Goal: Use online tool/utility: Utilize a website feature to perform a specific function

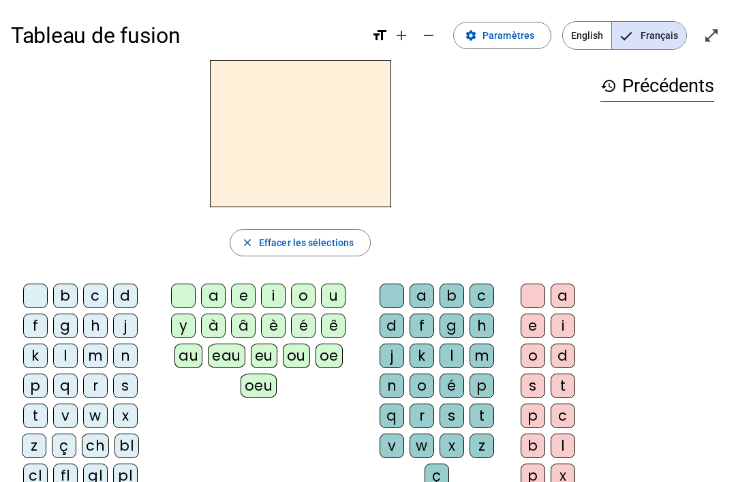
click at [106, 348] on div "m" at bounding box center [95, 355] width 25 height 25
click at [228, 288] on letter-bubble "a" at bounding box center [216, 298] width 30 height 30
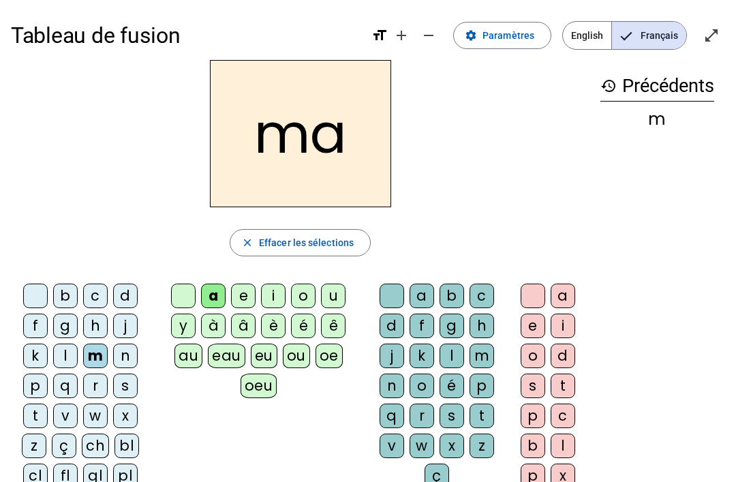
click at [37, 295] on div at bounding box center [35, 295] width 25 height 25
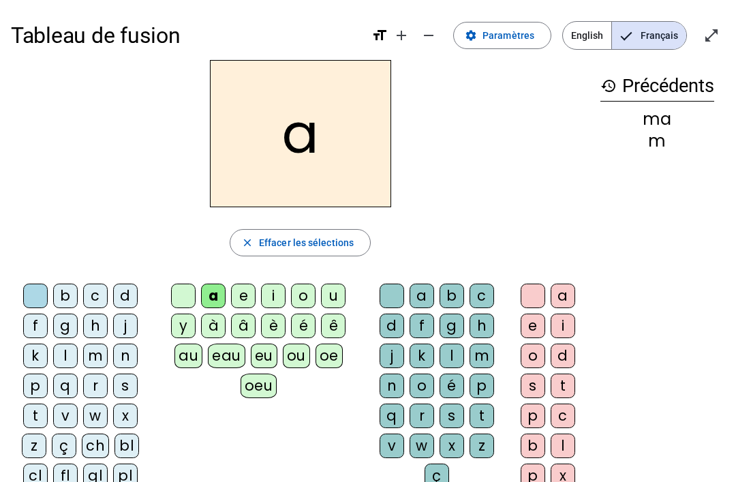
click at [183, 284] on div at bounding box center [183, 295] width 25 height 25
click at [104, 359] on div "m" at bounding box center [95, 355] width 25 height 25
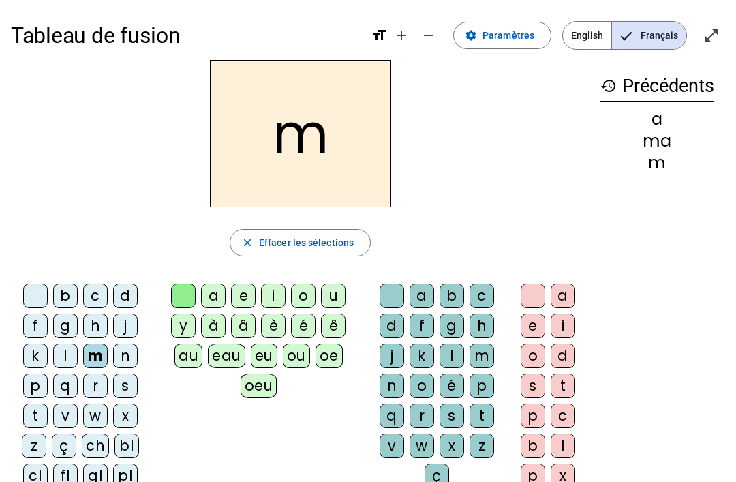
click at [209, 289] on div "a" at bounding box center [213, 295] width 25 height 25
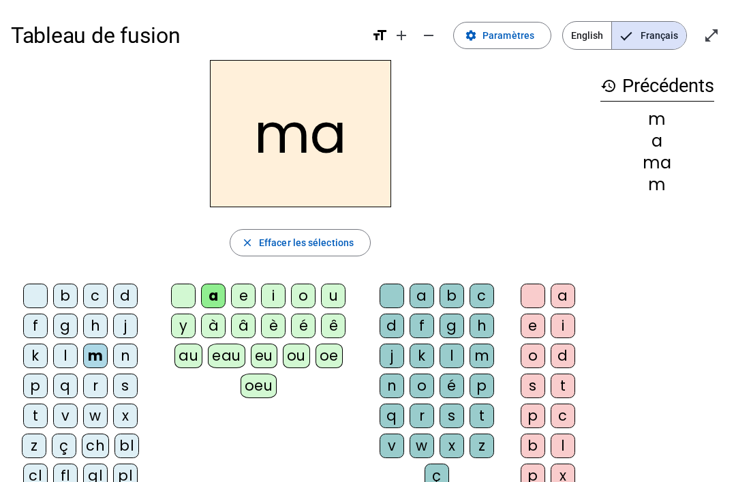
click at [424, 478] on div "ç" at bounding box center [436, 475] width 25 height 25
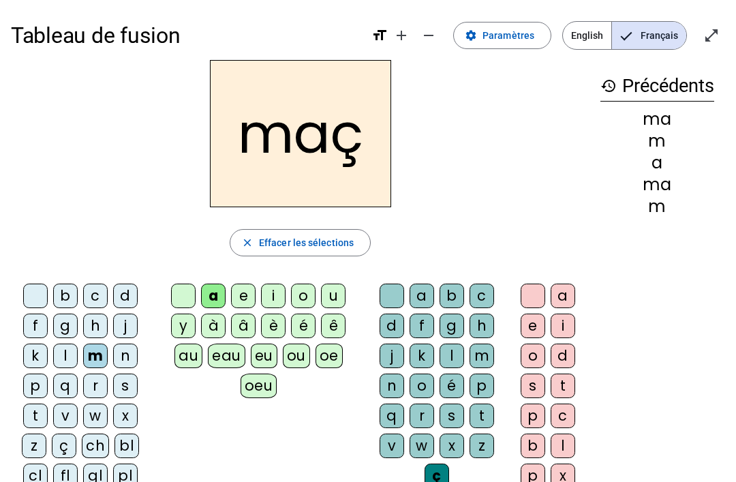
click at [394, 314] on div "d" at bounding box center [391, 325] width 25 height 25
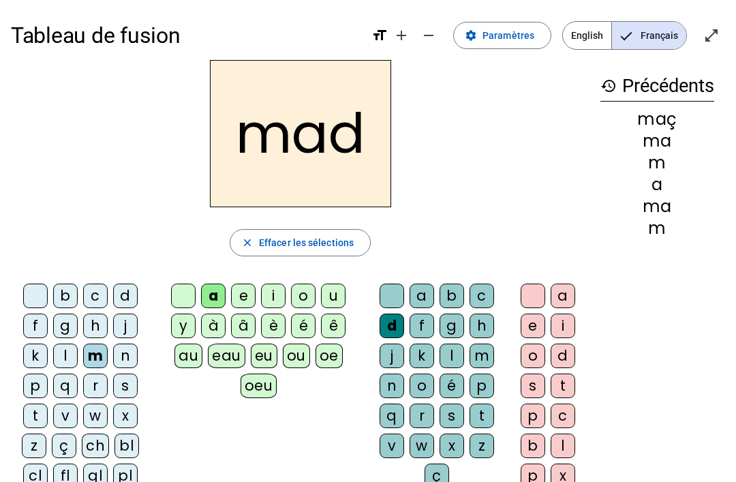
click at [382, 303] on div at bounding box center [391, 295] width 25 height 25
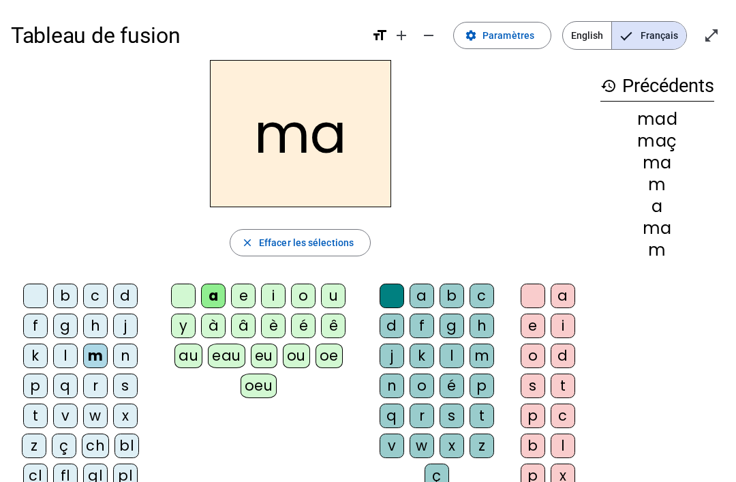
click at [184, 286] on div at bounding box center [183, 295] width 25 height 25
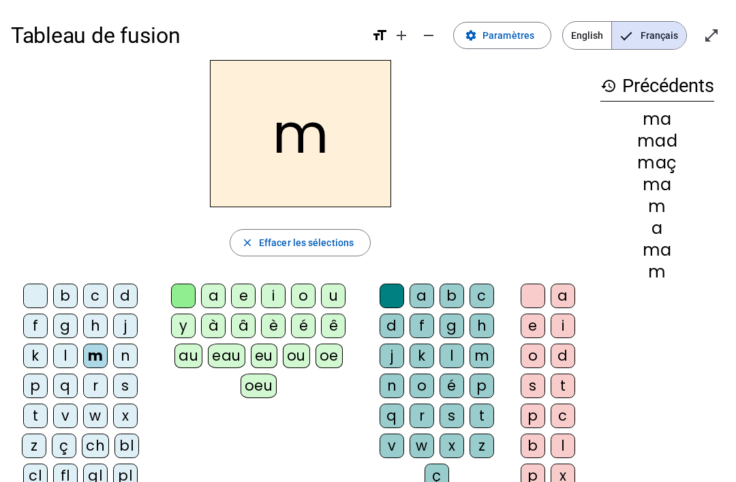
click at [53, 300] on div "b" at bounding box center [65, 295] width 25 height 25
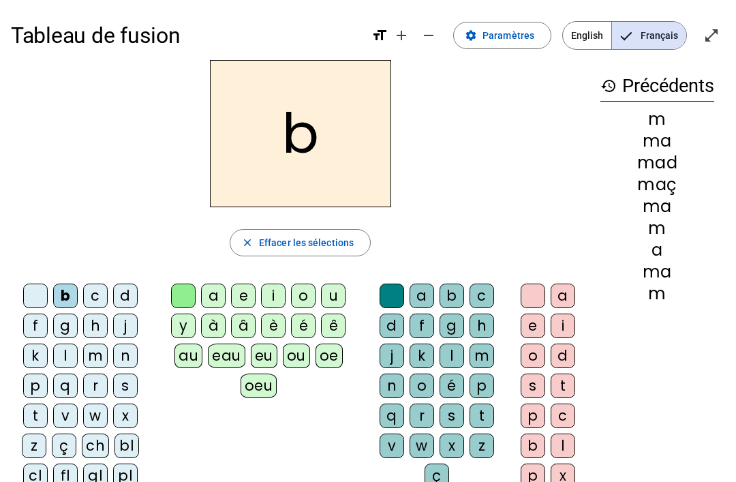
click at [102, 346] on div "m" at bounding box center [95, 355] width 25 height 25
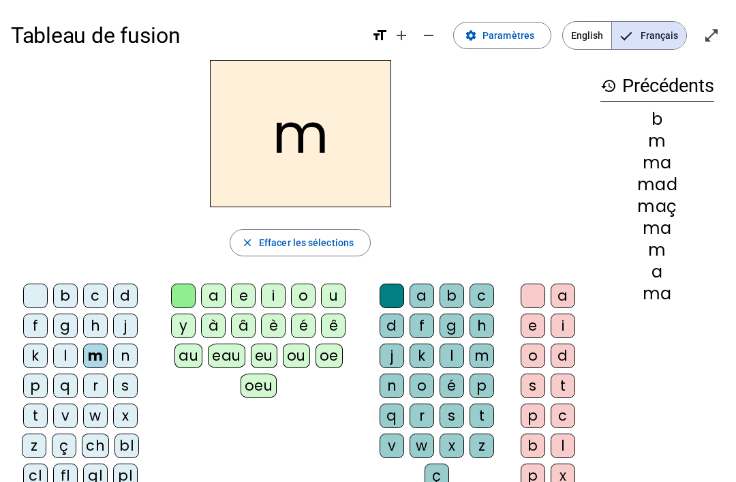
click at [206, 298] on div "a" at bounding box center [213, 295] width 25 height 25
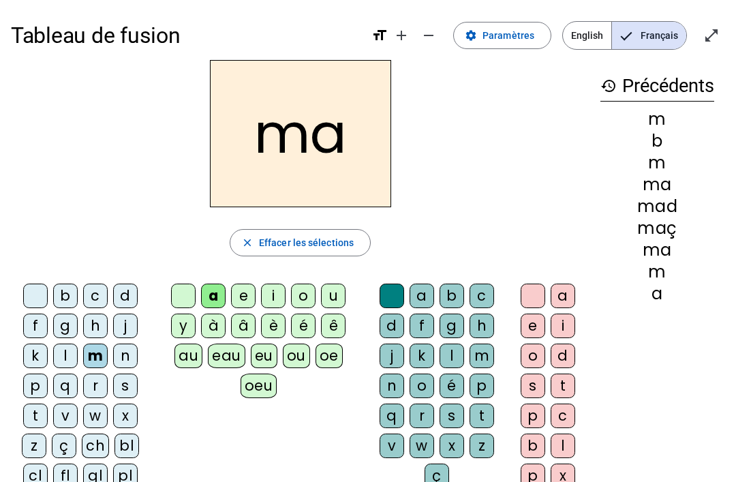
click at [33, 290] on div at bounding box center [35, 295] width 25 height 25
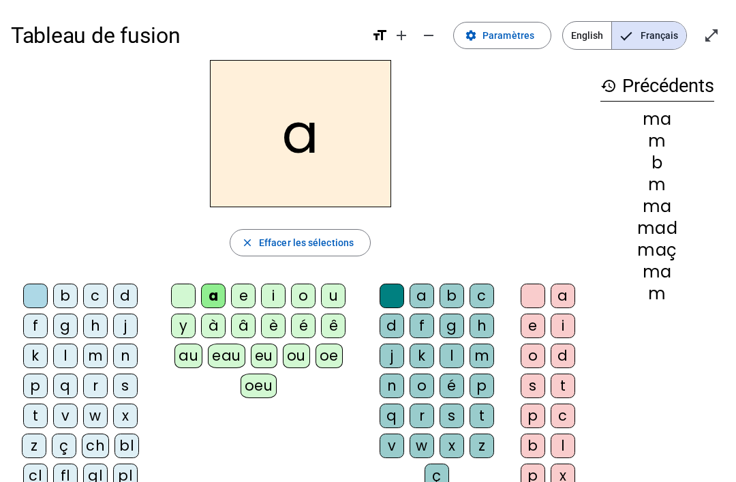
click at [32, 305] on div at bounding box center [35, 295] width 25 height 25
click at [88, 354] on div "m" at bounding box center [95, 355] width 25 height 25
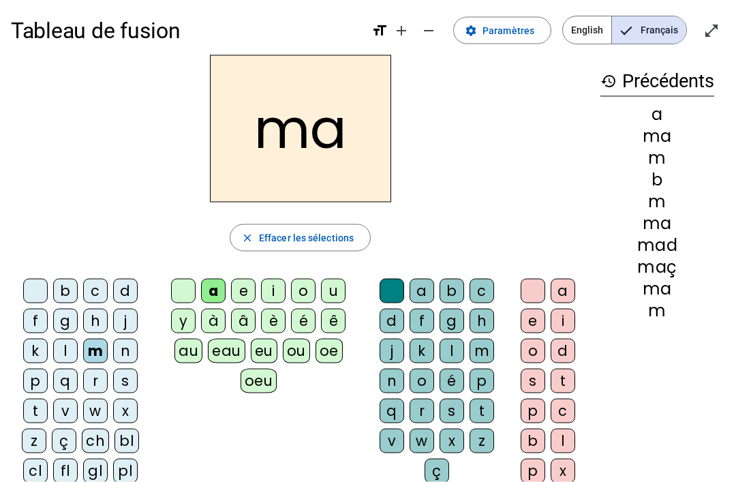
scroll to position [5, 0]
click at [66, 399] on div "v" at bounding box center [65, 410] width 25 height 25
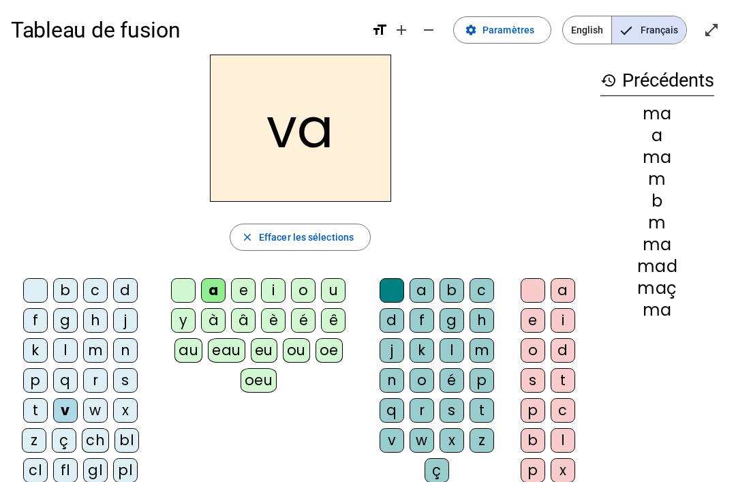
click at [29, 420] on div "t" at bounding box center [35, 410] width 25 height 25
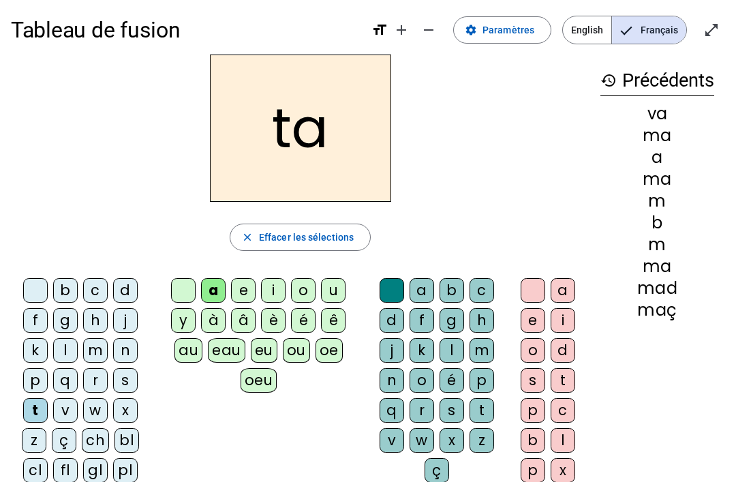
click at [285, 238] on span "Effacer les sélections" at bounding box center [306, 237] width 95 height 16
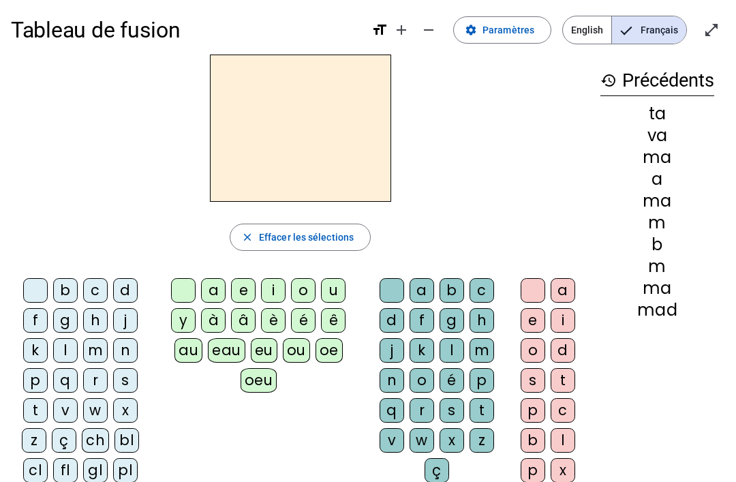
click at [29, 418] on div "t" at bounding box center [35, 410] width 25 height 25
click at [247, 288] on div "e" at bounding box center [243, 290] width 25 height 25
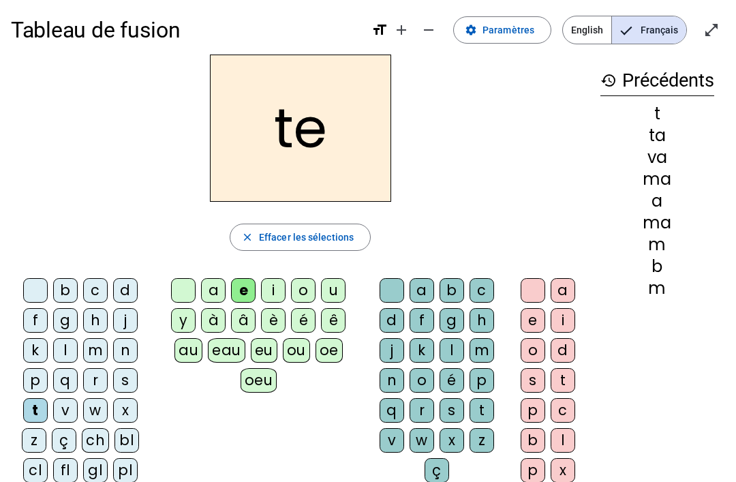
click at [204, 285] on div "a" at bounding box center [213, 290] width 25 height 25
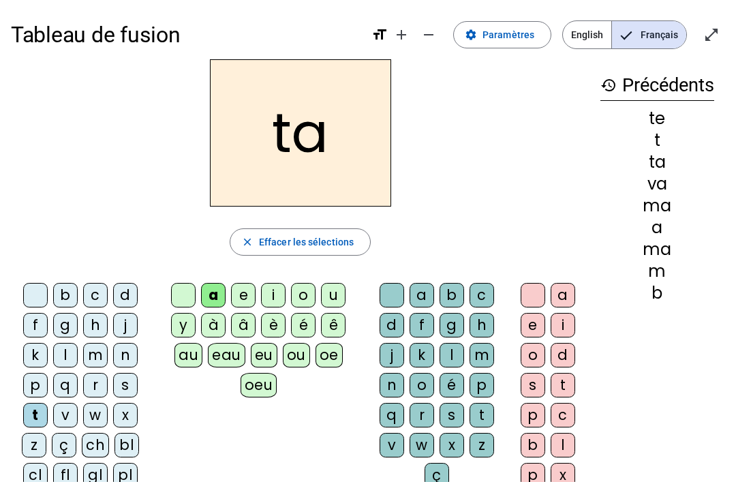
scroll to position [0, 0]
click at [63, 358] on div "l" at bounding box center [65, 355] width 25 height 25
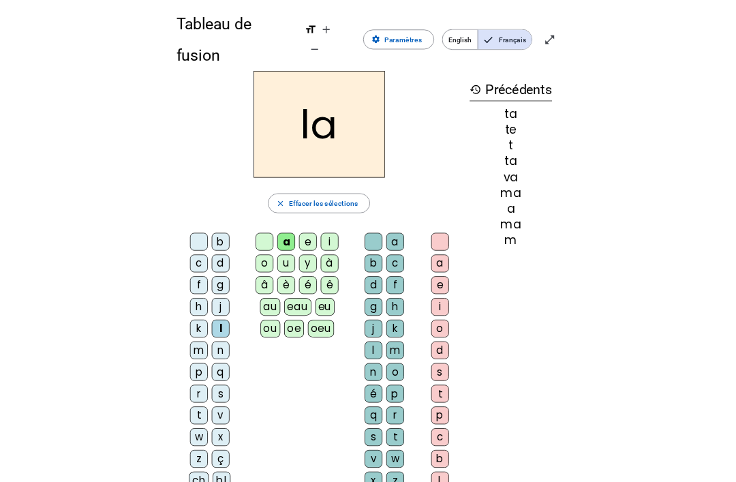
scroll to position [18, 0]
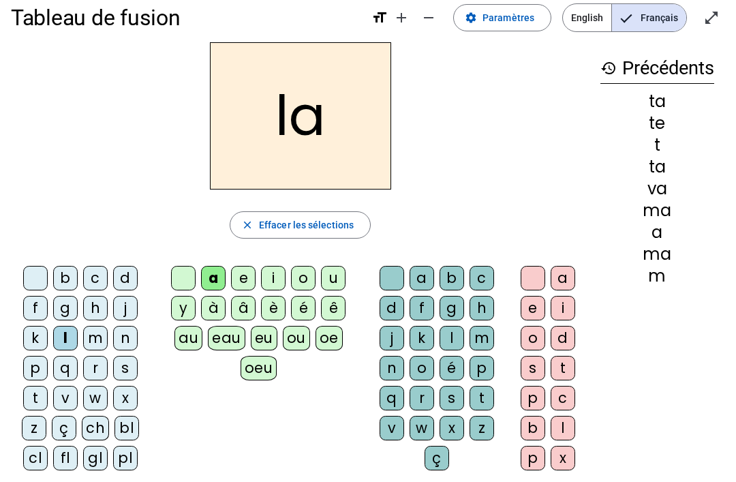
click at [250, 279] on div "e" at bounding box center [243, 278] width 25 height 25
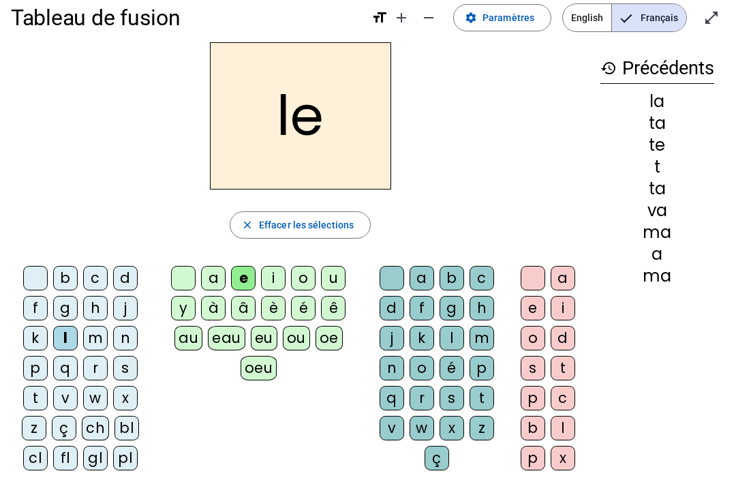
click at [68, 303] on div "g" at bounding box center [65, 308] width 25 height 25
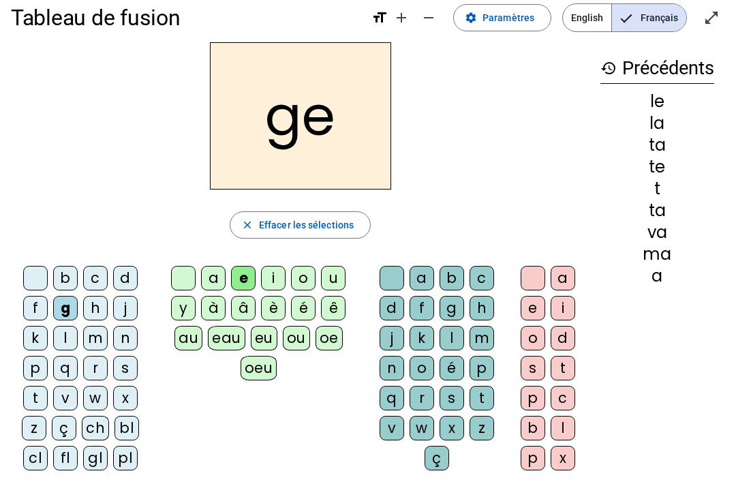
click at [131, 303] on div "j" at bounding box center [125, 308] width 25 height 25
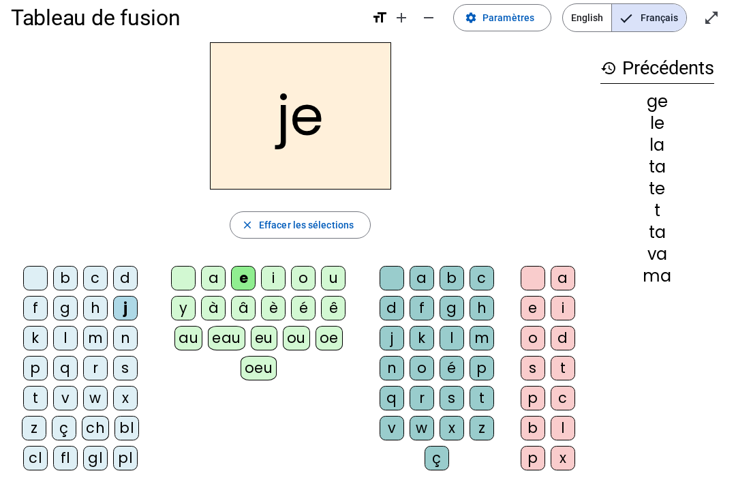
click at [73, 338] on div "l" at bounding box center [65, 338] width 25 height 25
click at [127, 308] on div "j" at bounding box center [125, 308] width 25 height 25
click at [117, 337] on div "n" at bounding box center [125, 338] width 25 height 25
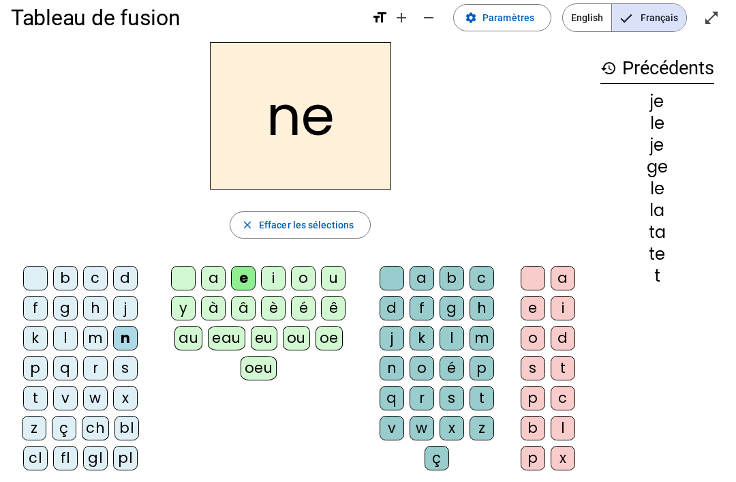
click at [517, 283] on div "t" at bounding box center [657, 276] width 114 height 16
click at [89, 301] on div "h" at bounding box center [95, 308] width 25 height 25
click at [72, 278] on div "b" at bounding box center [65, 278] width 25 height 25
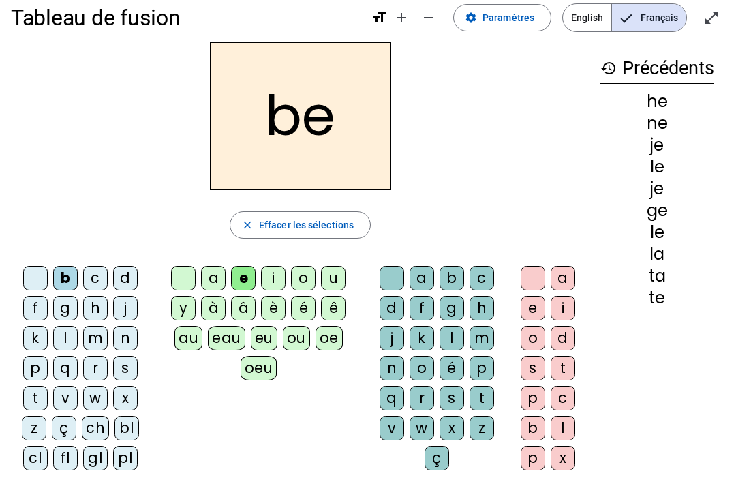
click at [128, 284] on div "d" at bounding box center [125, 278] width 25 height 25
click at [270, 318] on div "è" at bounding box center [273, 308] width 25 height 25
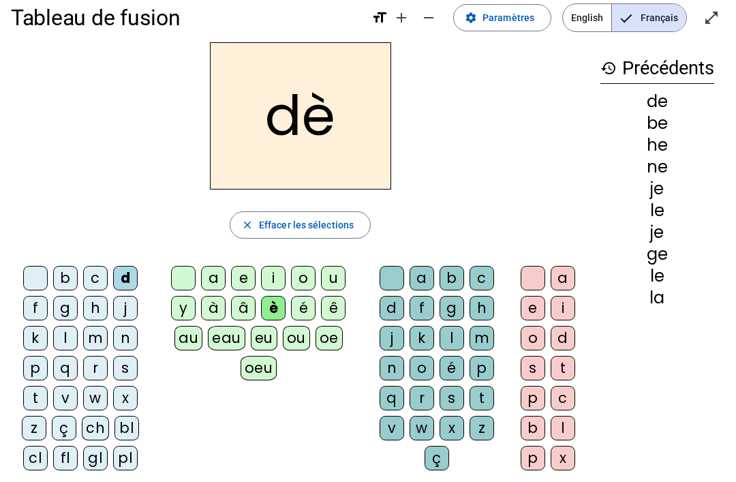
click at [247, 275] on div "e" at bounding box center [243, 278] width 25 height 25
click at [326, 278] on div "u" at bounding box center [333, 278] width 25 height 25
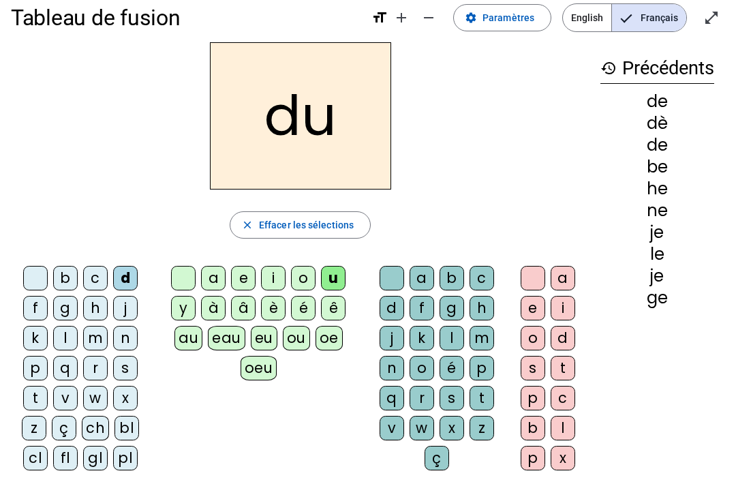
click at [44, 397] on div "t" at bounding box center [35, 398] width 25 height 25
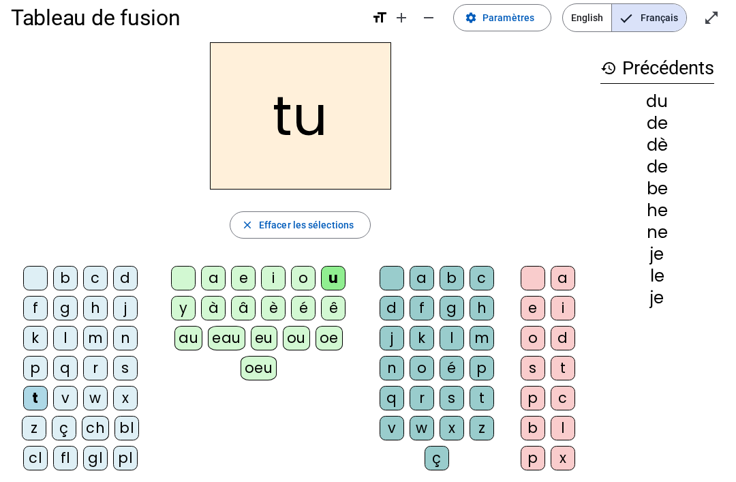
click at [266, 338] on div "eu" at bounding box center [264, 338] width 27 height 25
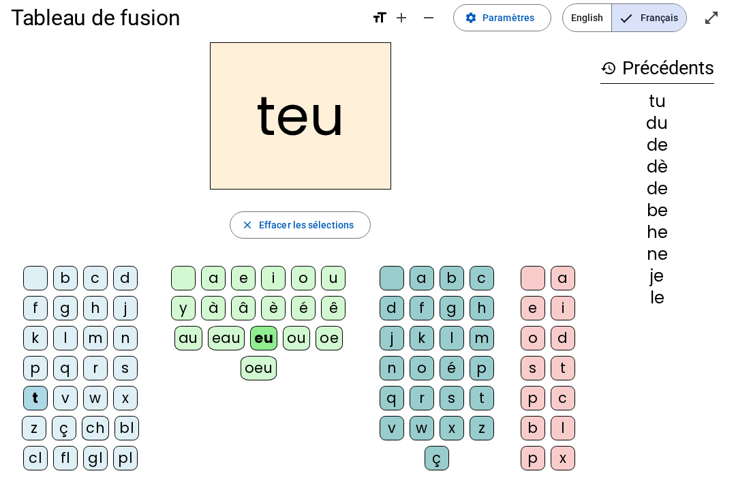
click at [262, 292] on letter-bubble "i" at bounding box center [276, 281] width 30 height 30
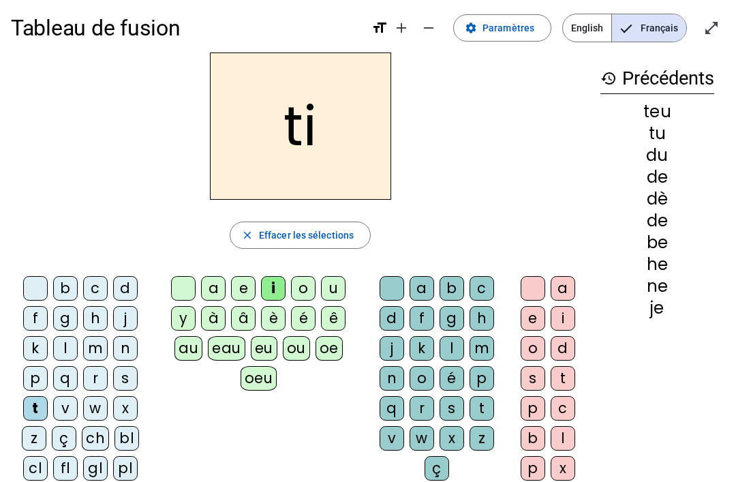
scroll to position [0, 0]
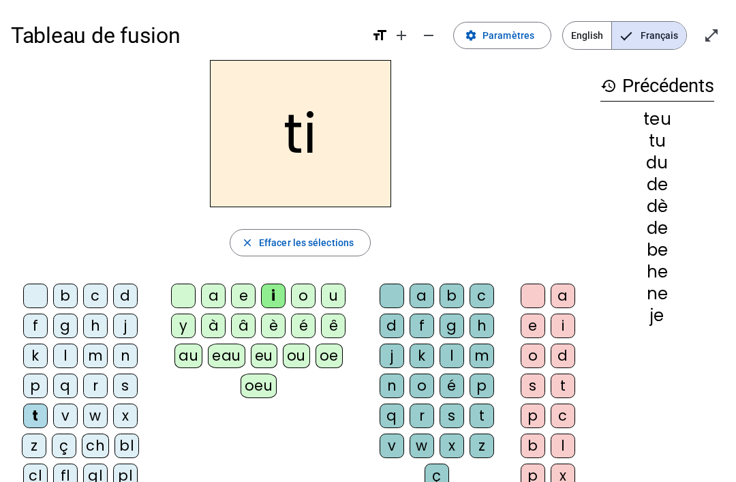
click at [328, 297] on div "u" at bounding box center [333, 295] width 25 height 25
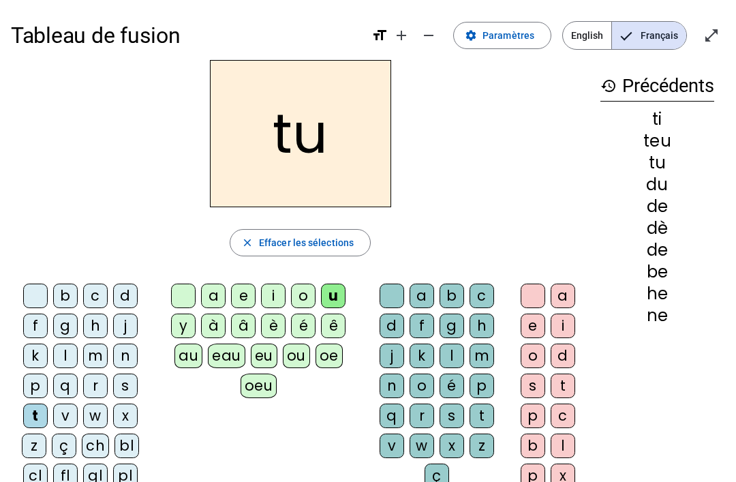
click at [55, 296] on div "b" at bounding box center [65, 295] width 25 height 25
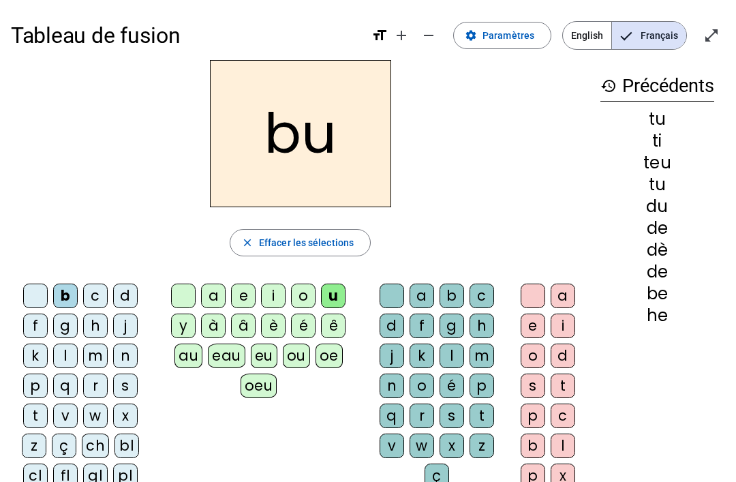
click at [97, 297] on div "c" at bounding box center [95, 295] width 25 height 25
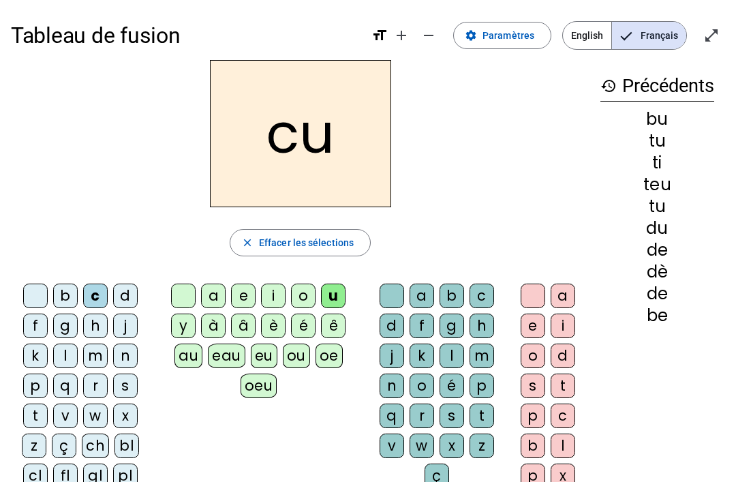
click at [72, 296] on div "b" at bounding box center [65, 295] width 25 height 25
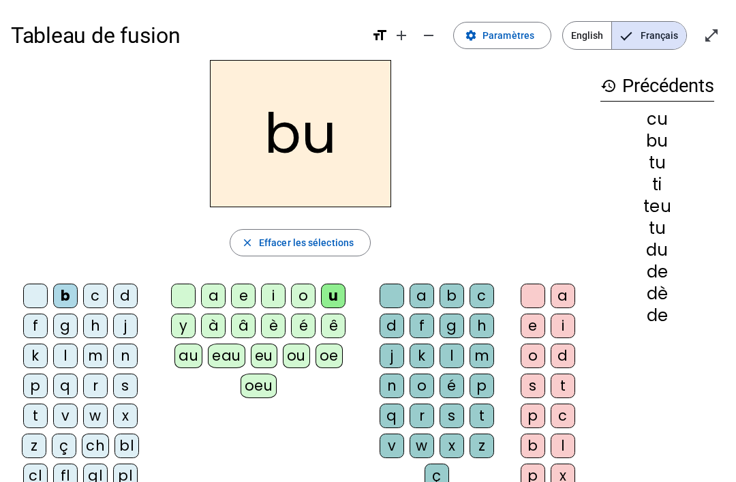
click at [67, 407] on div "v" at bounding box center [65, 415] width 25 height 25
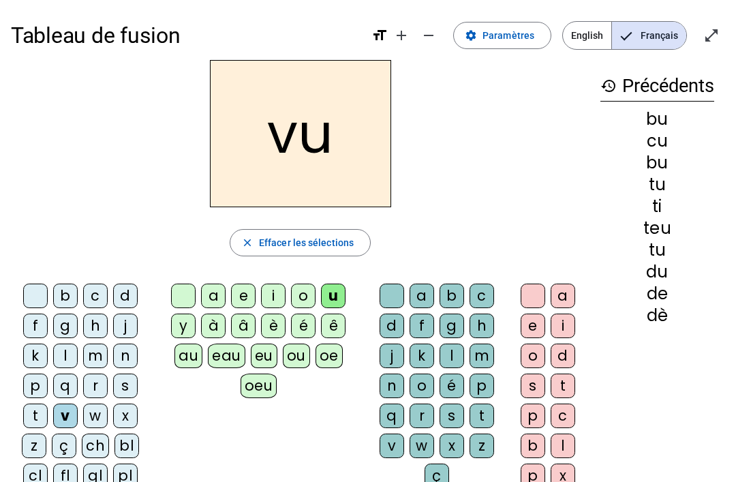
click at [68, 290] on div "b" at bounding box center [65, 295] width 25 height 25
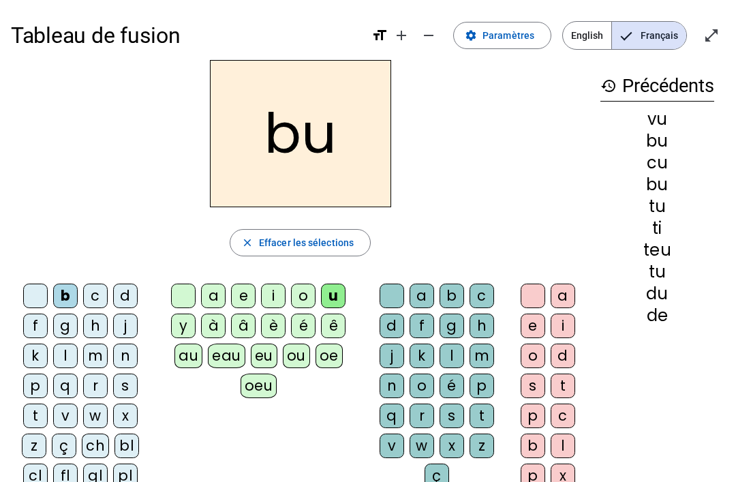
click at [84, 379] on div "r" at bounding box center [95, 385] width 25 height 25
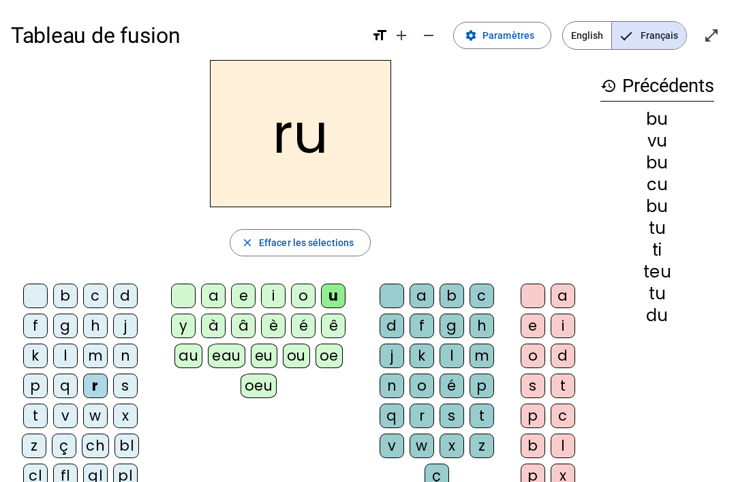
click at [69, 289] on div "b" at bounding box center [65, 295] width 25 height 25
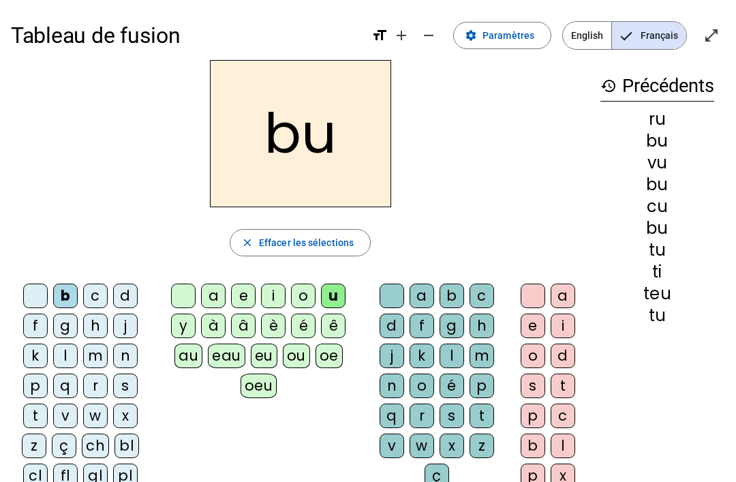
click at [85, 402] on letter-bubble "r" at bounding box center [98, 388] width 30 height 30
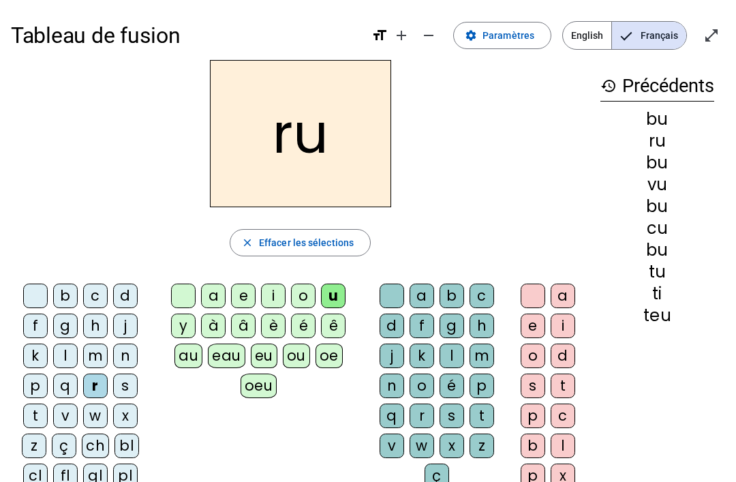
click at [73, 296] on div "b" at bounding box center [65, 295] width 25 height 25
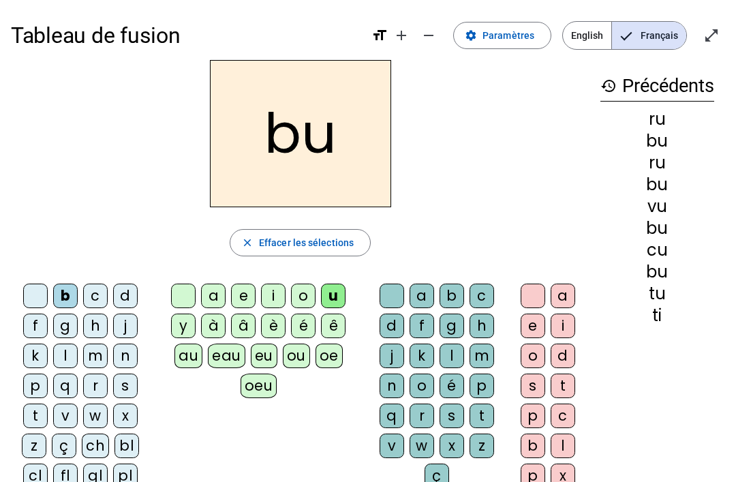
click at [104, 318] on div "h" at bounding box center [95, 325] width 25 height 25
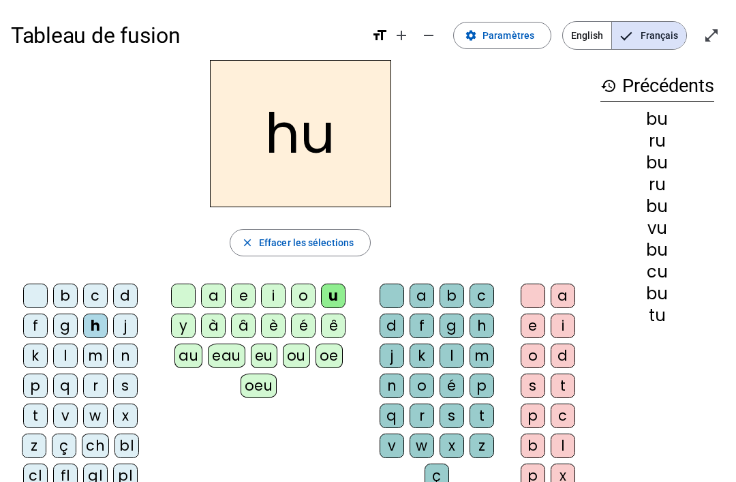
click at [66, 297] on div "b" at bounding box center [65, 295] width 25 height 25
click at [122, 328] on div "j" at bounding box center [125, 325] width 25 height 25
click at [61, 292] on div "b" at bounding box center [65, 295] width 25 height 25
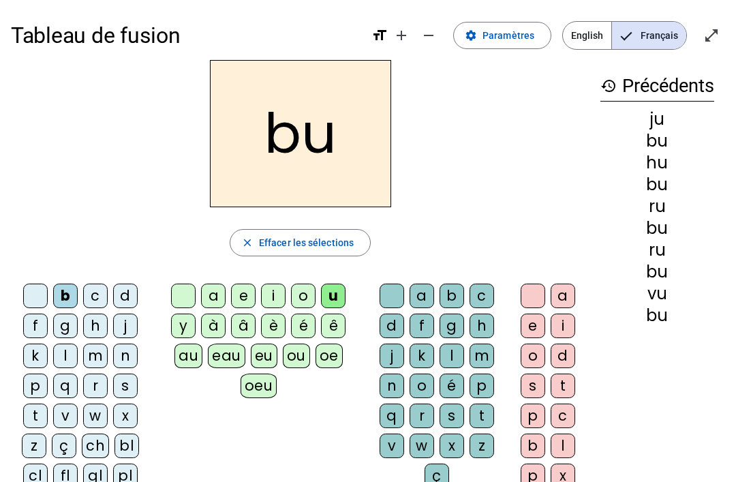
click at [425, 357] on div "k" at bounding box center [421, 355] width 25 height 25
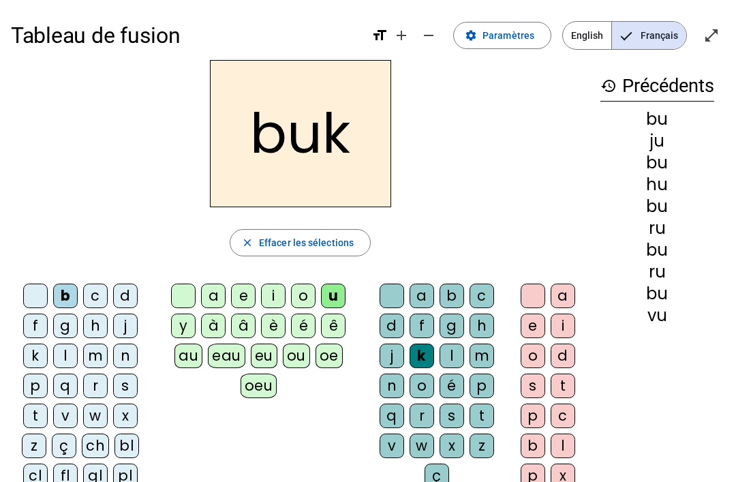
click at [431, 300] on div "a" at bounding box center [421, 295] width 25 height 25
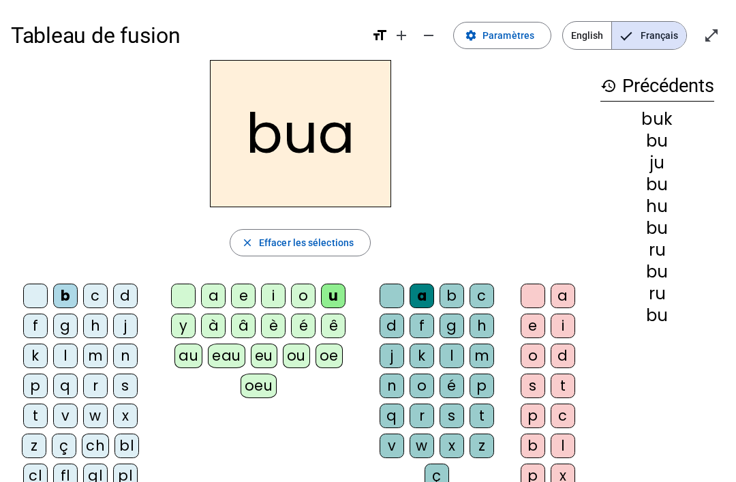
click at [450, 299] on div "b" at bounding box center [451, 295] width 25 height 25
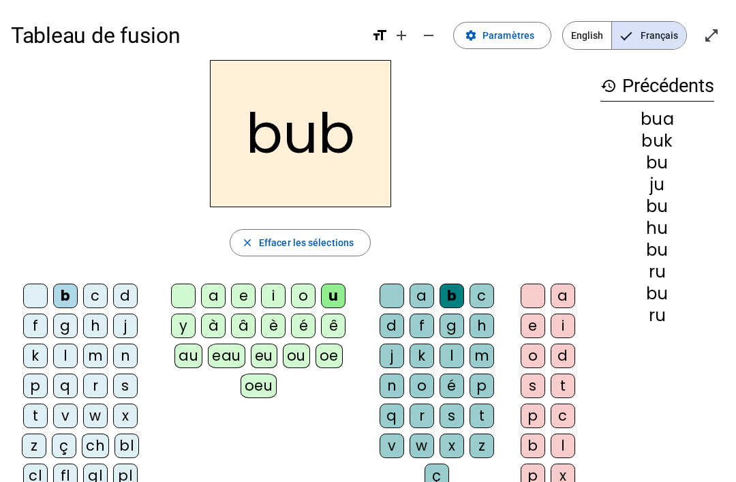
click at [486, 293] on div "c" at bounding box center [481, 295] width 25 height 25
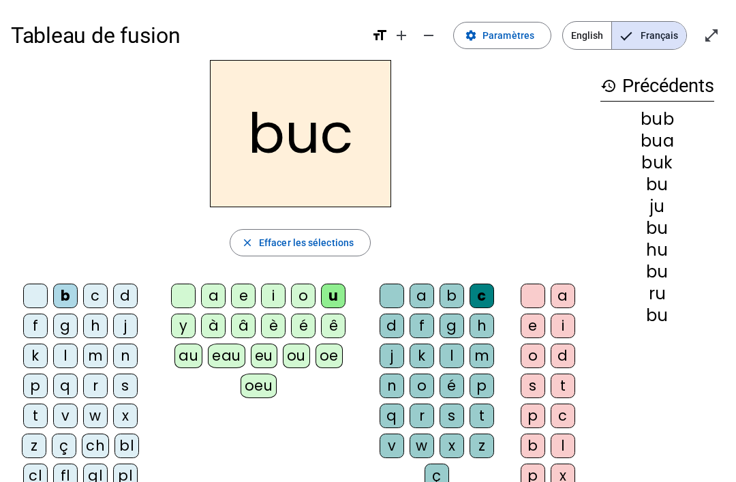
click at [396, 326] on div "d" at bounding box center [391, 325] width 25 height 25
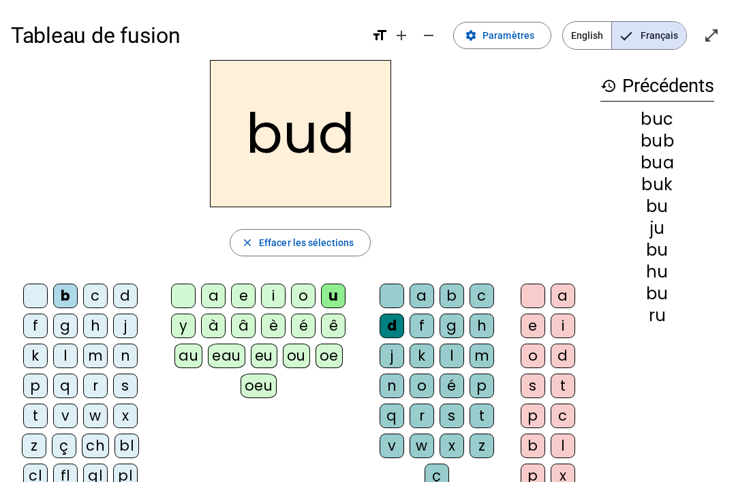
click at [428, 325] on div "f" at bounding box center [421, 325] width 25 height 25
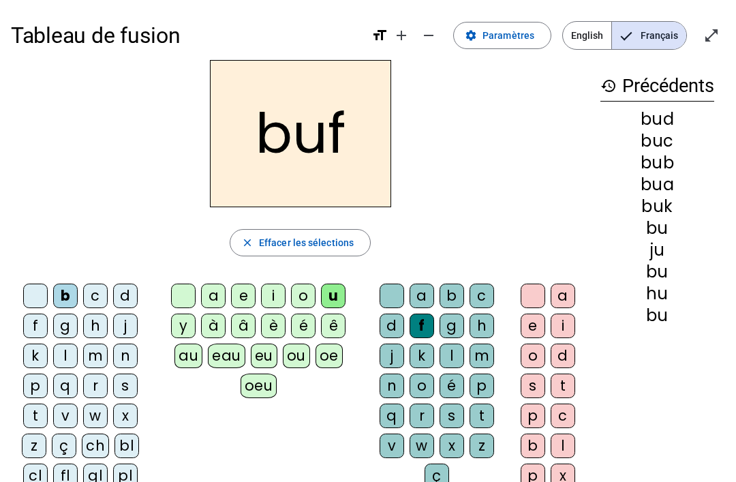
click at [454, 326] on div "g" at bounding box center [451, 325] width 25 height 25
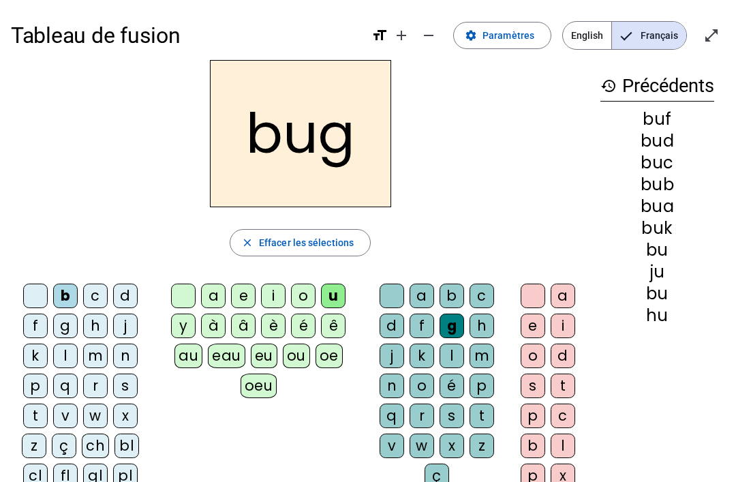
click at [478, 325] on div "h" at bounding box center [481, 325] width 25 height 25
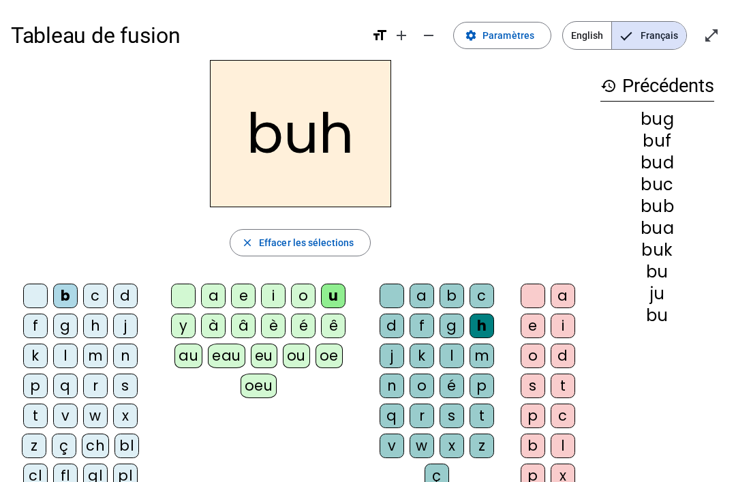
click at [453, 427] on div "s" at bounding box center [451, 415] width 25 height 25
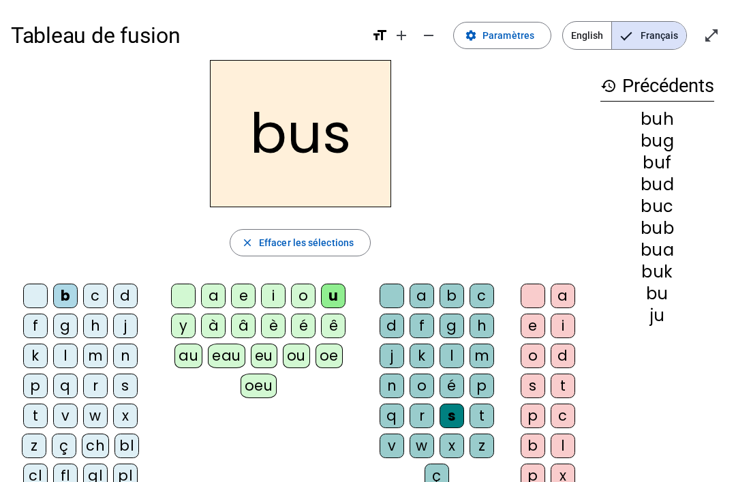
click at [450, 456] on div "x" at bounding box center [451, 445] width 25 height 25
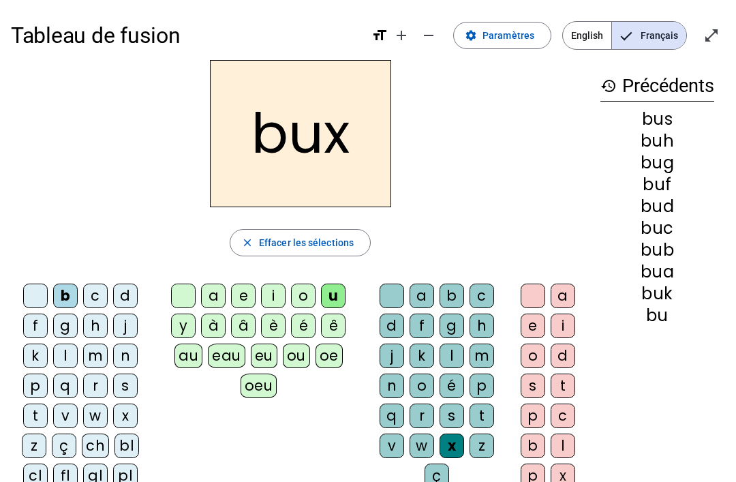
click at [457, 409] on div "s" at bounding box center [451, 415] width 25 height 25
